Goal: Task Accomplishment & Management: Use online tool/utility

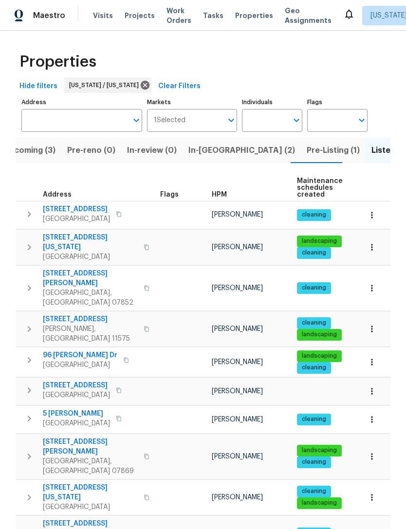
click at [205, 149] on span "In-reno (2)" at bounding box center [241, 151] width 107 height 14
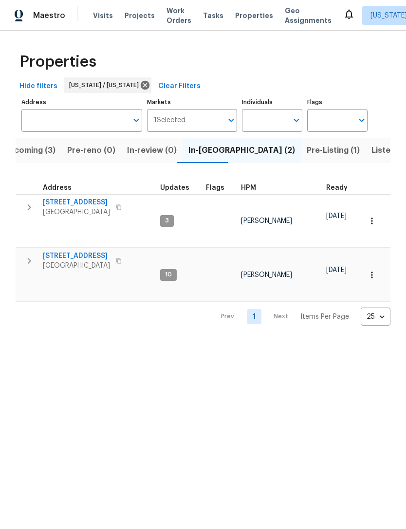
click at [371, 151] on span "Listed (20)" at bounding box center [392, 151] width 42 height 14
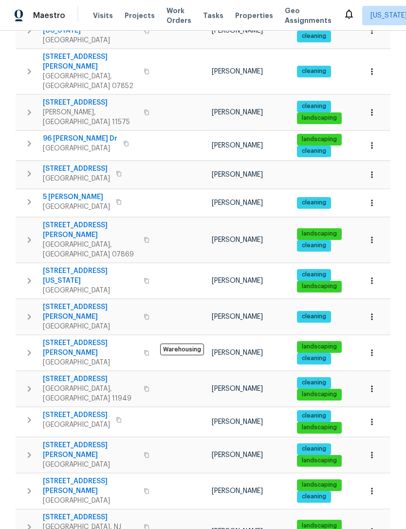
scroll to position [216, 0]
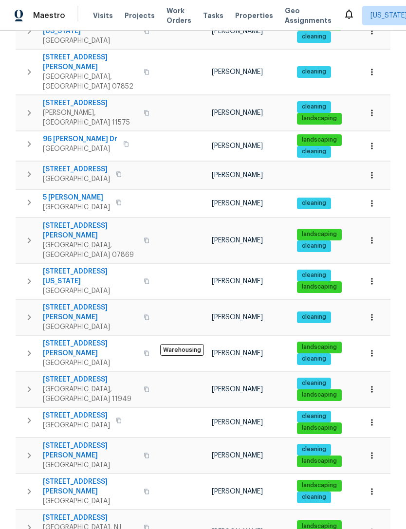
click at [67, 477] on span "260 Everett Rd" at bounding box center [90, 486] width 95 height 19
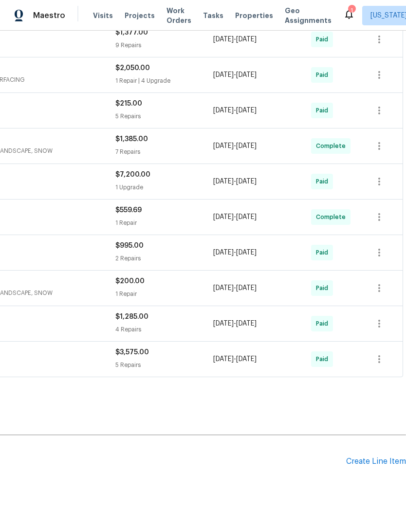
scroll to position [444, 144]
click at [363, 466] on div "Create Line Item" at bounding box center [376, 462] width 60 height 9
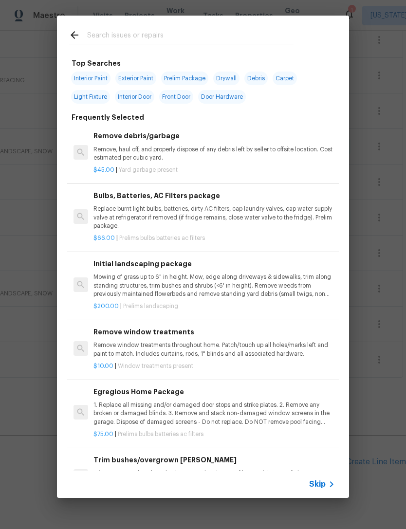
click at [281, 31] on input "text" at bounding box center [190, 36] width 206 height 15
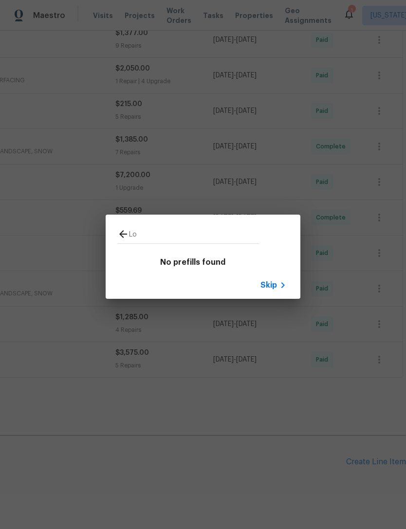
type input "L"
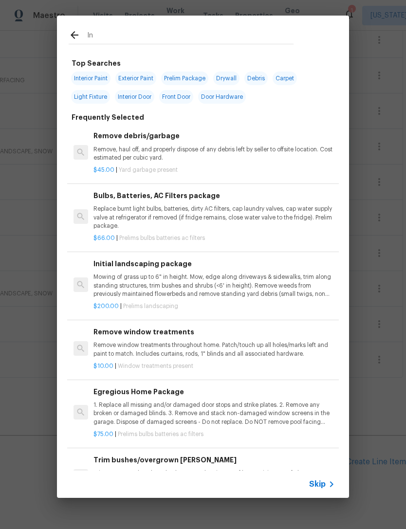
type input "I"
type input "D"
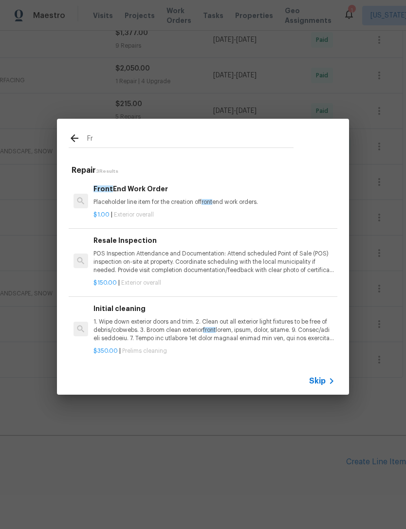
type input "F"
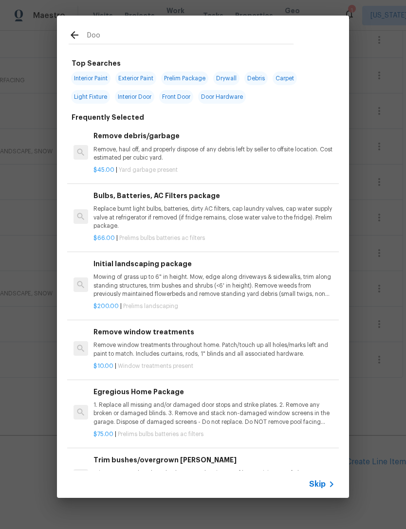
type input "Door"
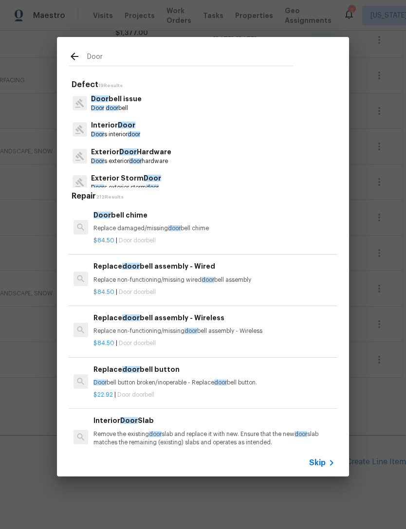
scroll to position [0, 0]
click at [150, 156] on p "Exterior Door Hardware" at bounding box center [131, 152] width 80 height 10
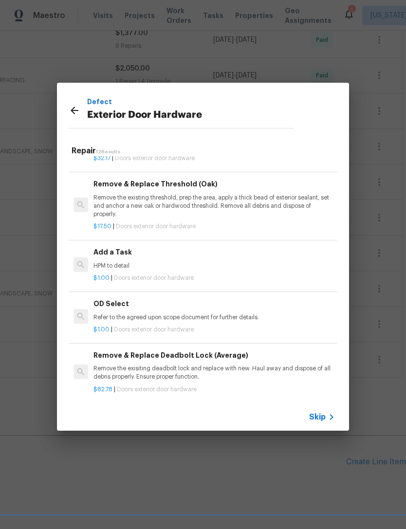
scroll to position [297, 0]
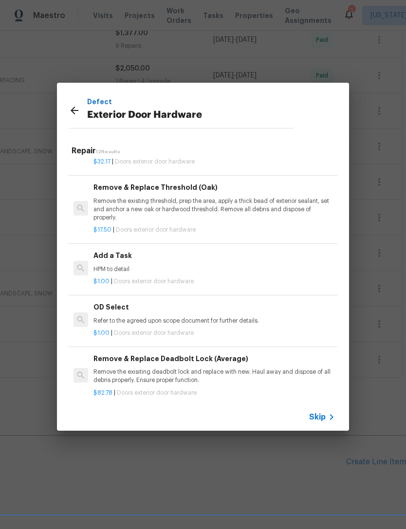
click at [272, 265] on p "HPM to detail" at bounding box center [213, 269] width 241 height 8
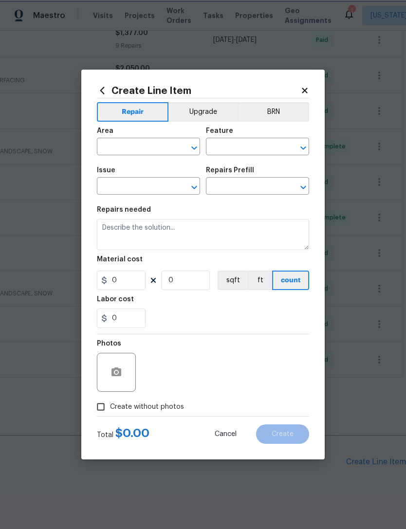
type input "Interior Door"
type input "Exterior Door Hardware"
type input "Add a Task $1.00"
type textarea "HPM to detail"
type input "1"
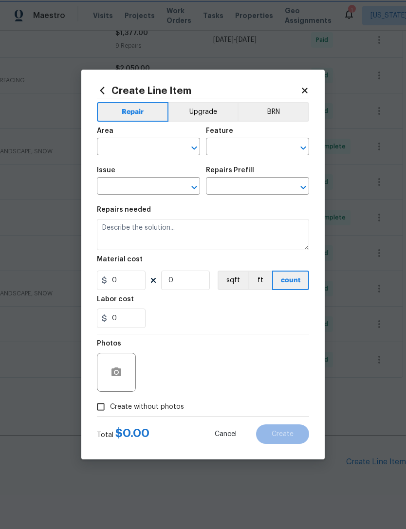
type input "1"
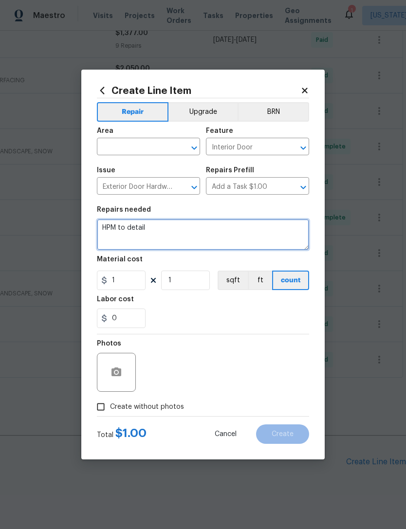
click at [220, 223] on textarea "HPM to detail" at bounding box center [203, 234] width 212 height 31
click at [220, 222] on textarea "HPM to detail" at bounding box center [203, 234] width 212 height 31
click at [212, 236] on textarea "HPM to detail" at bounding box center [203, 234] width 212 height 31
click at [211, 236] on textarea "HPM to detail" at bounding box center [203, 234] width 212 height 31
click at [212, 240] on textarea "HPM to detail" at bounding box center [203, 234] width 212 height 31
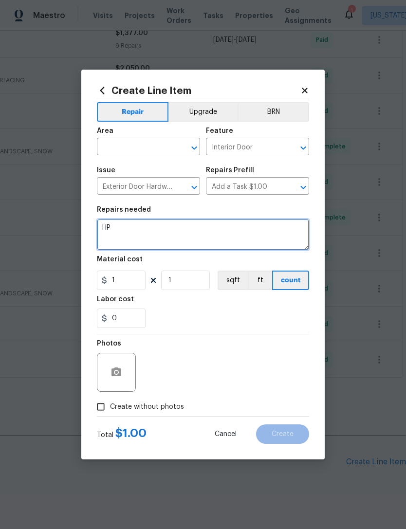
type textarea "H"
type textarea "D"
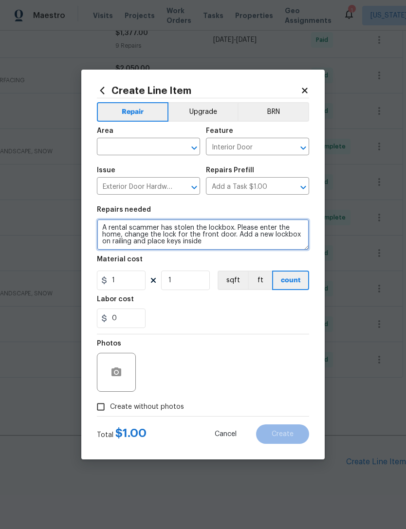
type textarea "A rental scammer has stolen the lockbox. Please enter the home, change the lock…"
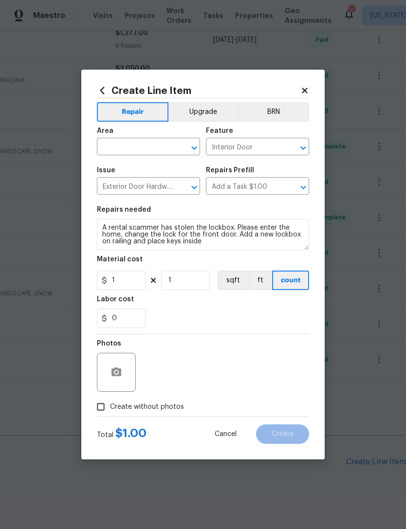
click at [158, 147] on input "text" at bounding box center [135, 147] width 76 height 15
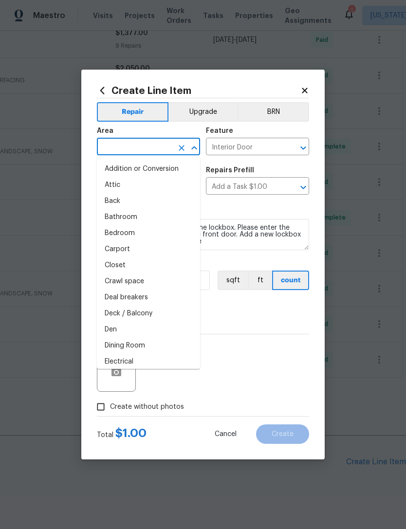
click at [158, 147] on input "text" at bounding box center [135, 147] width 76 height 15
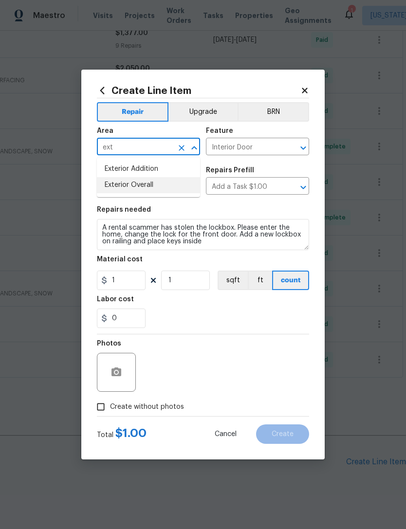
click at [179, 180] on li "Exterior Overall" at bounding box center [148, 185] width 103 height 16
type input "Exterior Overall"
click at [136, 282] on input "1" at bounding box center [121, 280] width 49 height 19
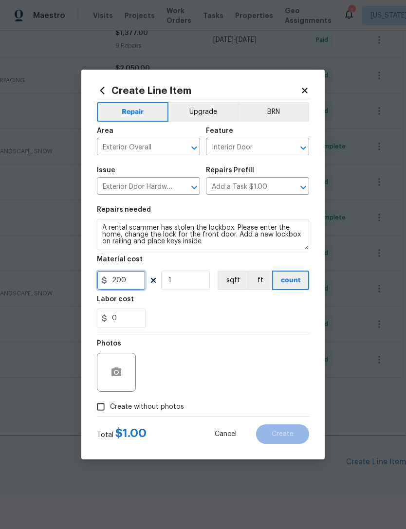
type input "200"
click at [279, 320] on div "0" at bounding box center [203, 318] width 212 height 19
click at [168, 414] on label "Create without photos" at bounding box center [138, 407] width 92 height 18
click at [110, 414] on input "Create without photos" at bounding box center [101, 407] width 18 height 18
checkbox input "true"
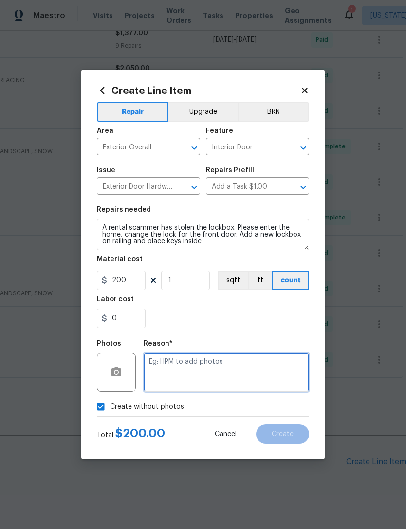
click at [218, 367] on textarea at bounding box center [226, 372] width 165 height 39
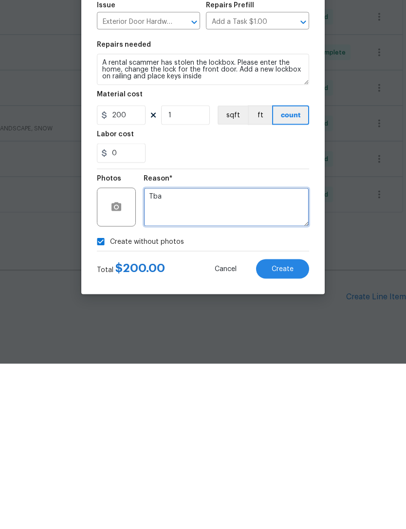
type textarea "Tba"
click at [292, 431] on span "Create" at bounding box center [283, 434] width 22 height 7
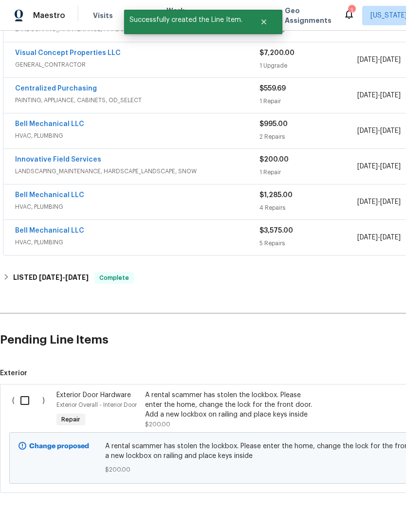
scroll to position [566, 0]
click at [34, 391] on input "checkbox" at bounding box center [29, 401] width 28 height 20
checkbox input "true"
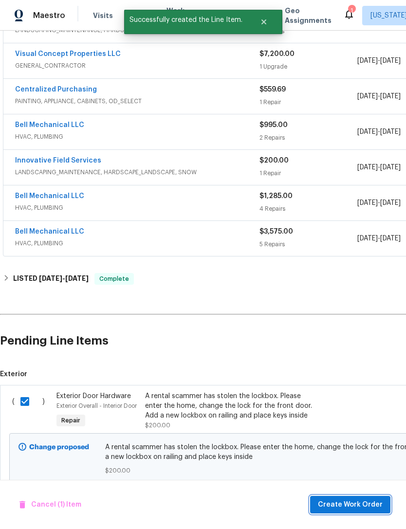
click at [365, 501] on span "Create Work Order" at bounding box center [350, 505] width 65 height 12
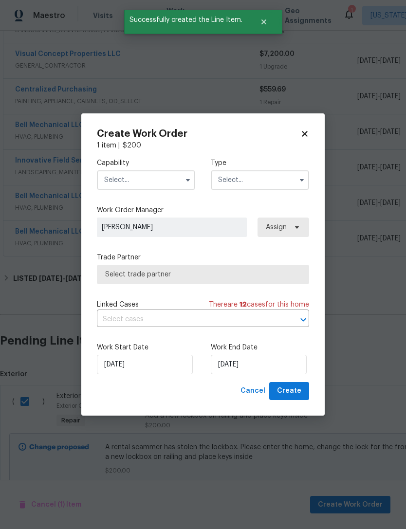
click at [178, 177] on input "text" at bounding box center [146, 179] width 98 height 19
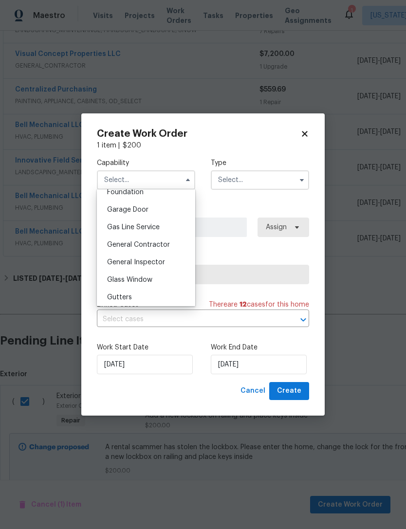
scroll to position [422, 0]
click at [175, 246] on div "General Contractor" at bounding box center [145, 245] width 93 height 18
type input "General Contractor"
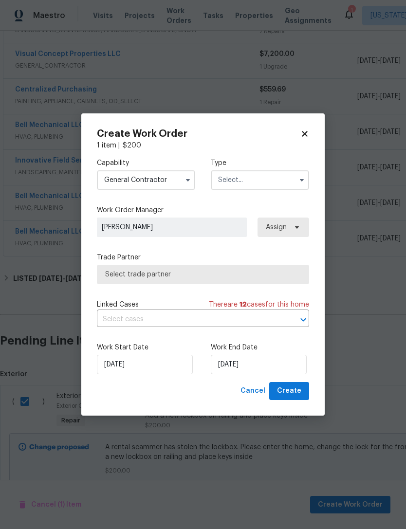
click at [290, 175] on input "text" at bounding box center [260, 179] width 98 height 19
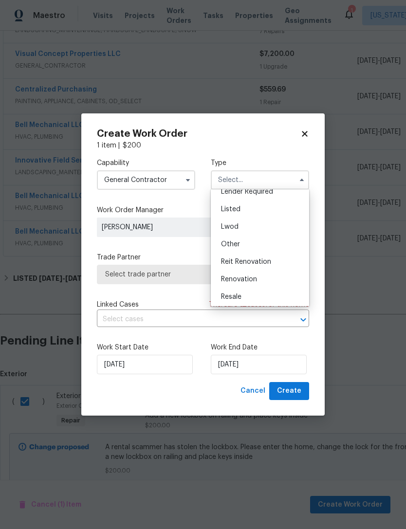
scroll to position [77, 0]
click at [282, 210] on div "Listed" at bounding box center [259, 211] width 93 height 18
type input "Listed"
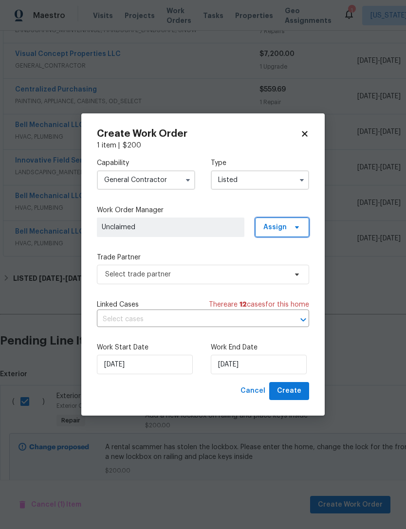
click at [297, 227] on icon at bounding box center [297, 227] width 4 height 2
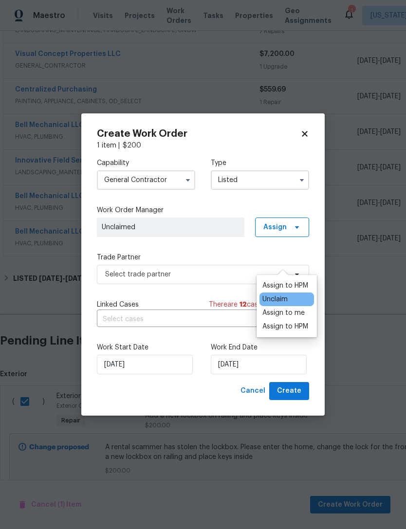
click at [304, 281] on div "Assign to HPM" at bounding box center [285, 286] width 46 height 10
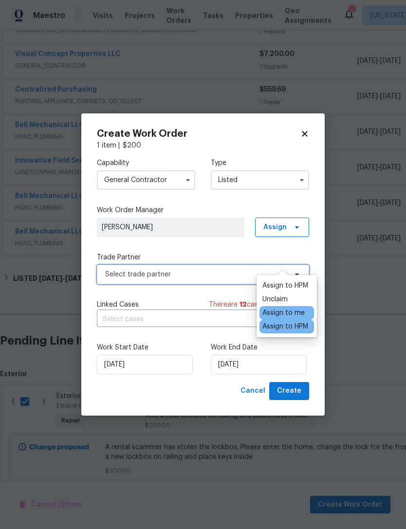
click at [219, 280] on span "Select trade partner" at bounding box center [203, 274] width 212 height 19
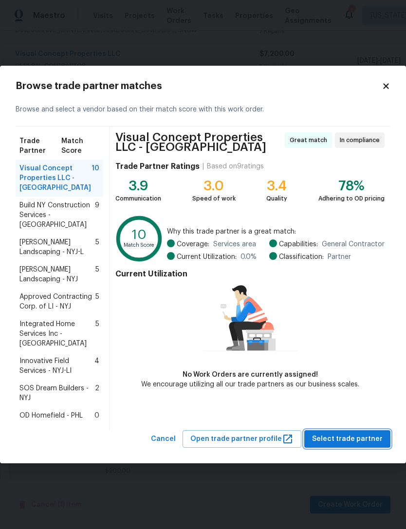
click at [338, 433] on span "Select trade partner" at bounding box center [347, 439] width 71 height 12
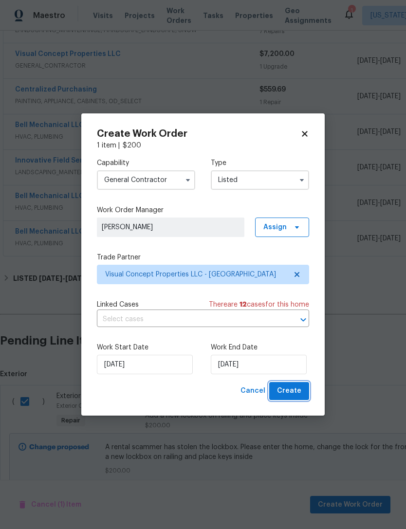
click at [301, 392] on span "Create" at bounding box center [289, 391] width 24 height 12
checkbox input "false"
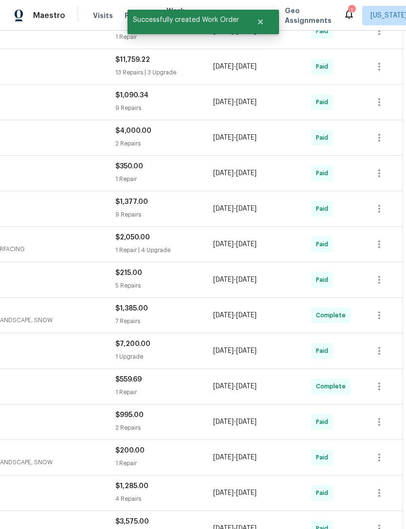
scroll to position [271, 144]
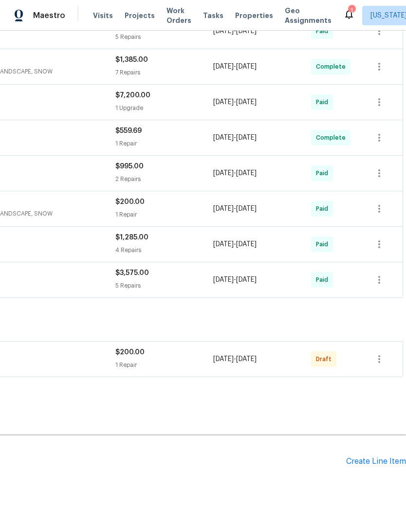
scroll to position [523, 144]
click at [381, 361] on icon "button" at bounding box center [379, 360] width 12 height 12
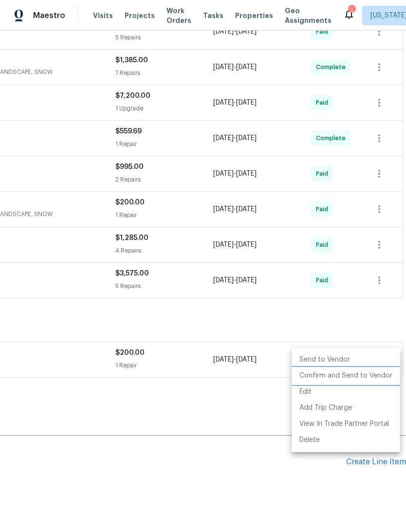
click at [363, 379] on li "Confirm and Send to Vendor" at bounding box center [346, 376] width 109 height 16
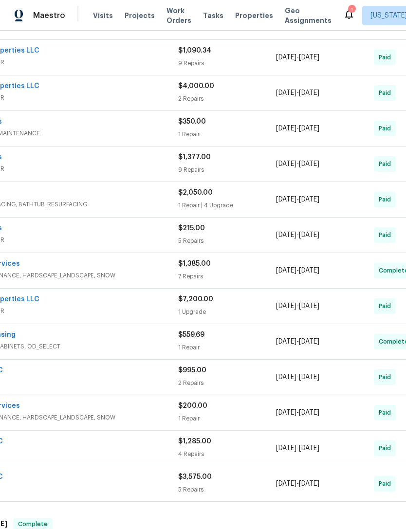
scroll to position [393, 91]
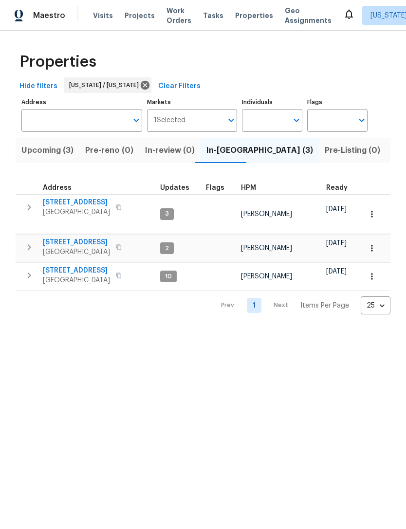
scroll to position [0, 2]
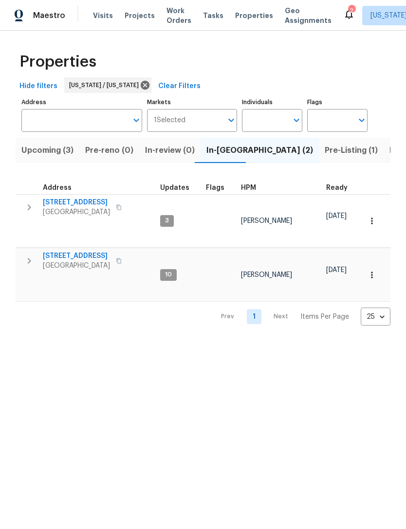
click at [64, 154] on span "Upcoming (3)" at bounding box center [47, 151] width 52 height 14
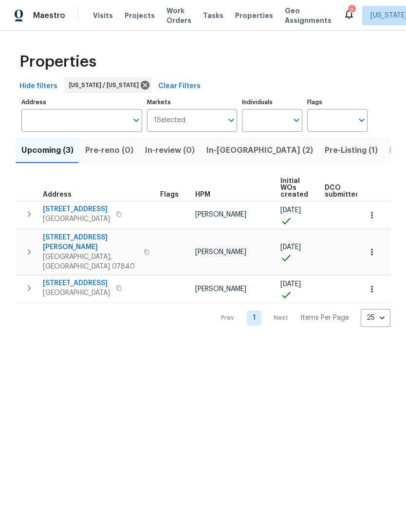
click at [233, 149] on span "In-[GEOGRAPHIC_DATA] (2)" at bounding box center [259, 151] width 107 height 14
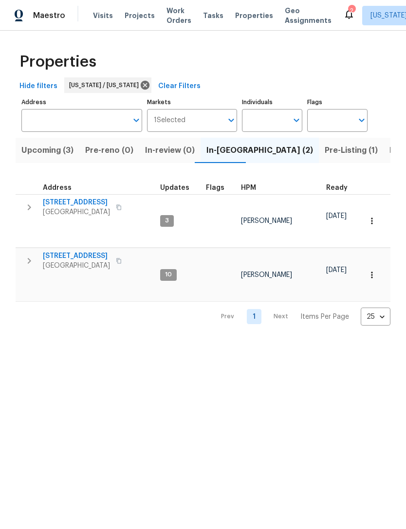
click at [75, 201] on span "[STREET_ADDRESS]" at bounding box center [76, 203] width 67 height 10
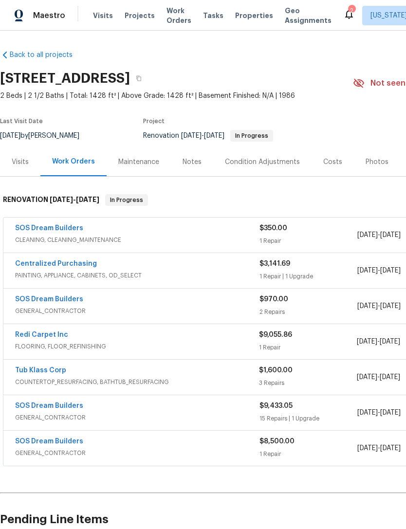
click at [22, 167] on div "Visits" at bounding box center [20, 161] width 40 height 29
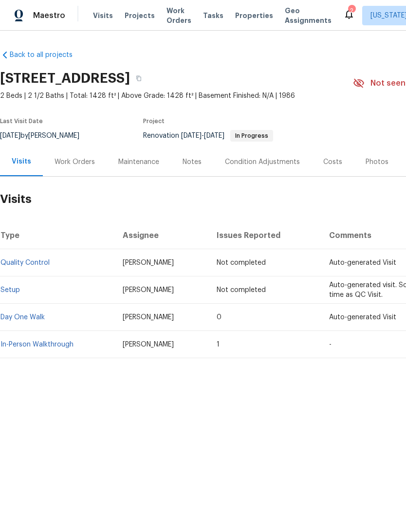
click at [17, 292] on link "Setup" at bounding box center [9, 290] width 19 height 7
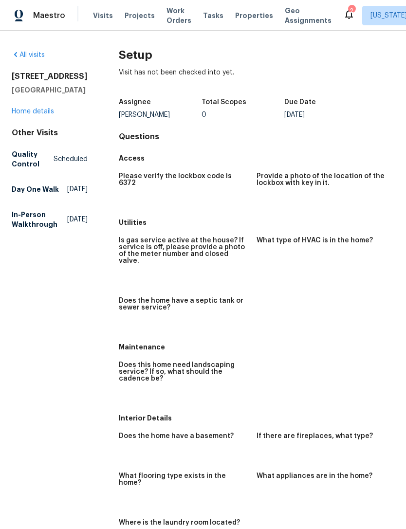
click at [254, 16] on span "Properties" at bounding box center [254, 16] width 38 height 10
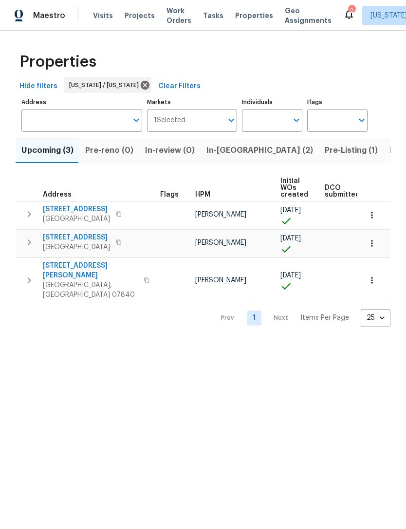
click at [228, 157] on span "In-[GEOGRAPHIC_DATA] (2)" at bounding box center [259, 151] width 107 height 14
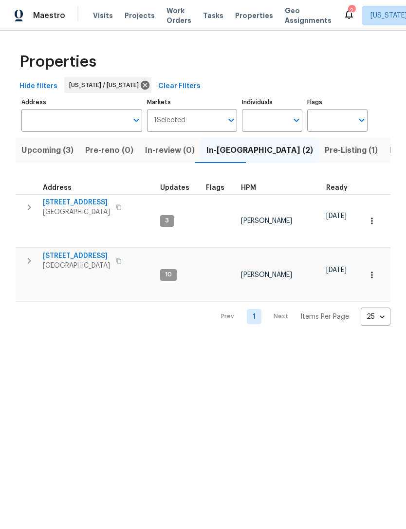
click at [68, 151] on span "Upcoming (3)" at bounding box center [47, 151] width 52 height 14
